Goal: Transaction & Acquisition: Subscribe to service/newsletter

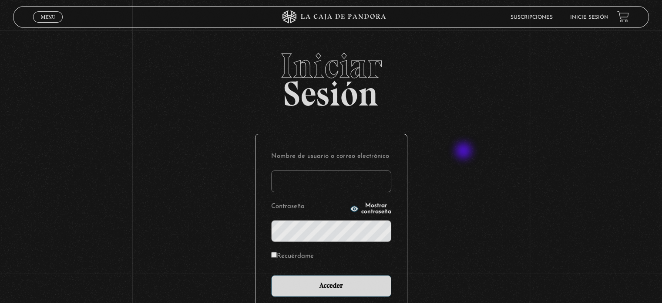
scroll to position [83, 0]
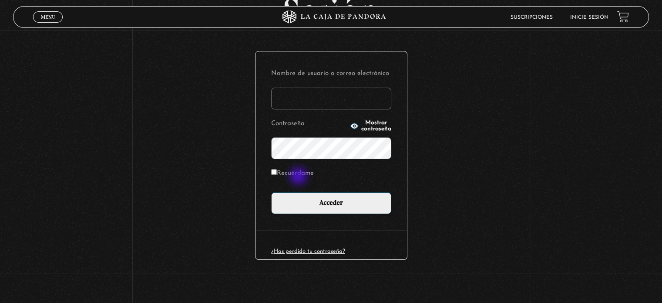
type input "sharonmorales3149@gmail.com"
click at [300, 175] on label "Recuérdame" at bounding box center [292, 173] width 43 height 13
click at [277, 175] on input "Recuérdame" at bounding box center [274, 172] width 6 height 6
checkbox input "true"
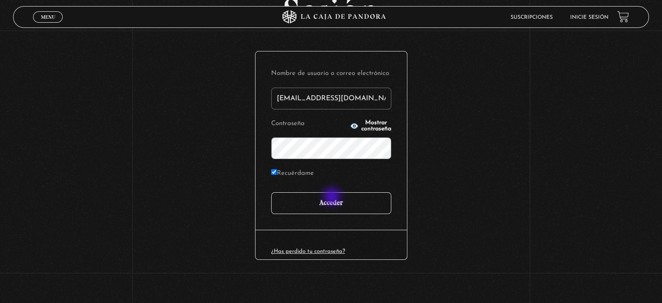
drag, startPoint x: 333, startPoint y: 197, endPoint x: 419, endPoint y: 205, distance: 86.5
click at [333, 197] on input "Acceder" at bounding box center [331, 203] width 120 height 22
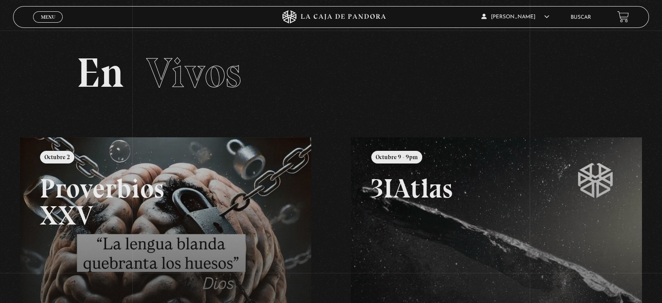
scroll to position [131, 0]
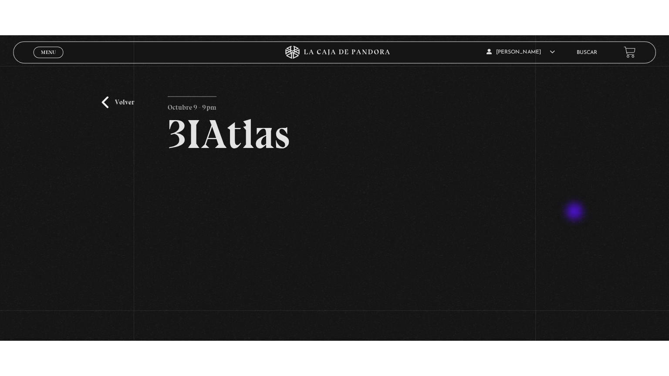
scroll to position [44, 0]
